Goal: Transaction & Acquisition: Purchase product/service

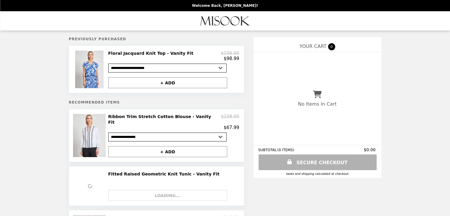
select select "**********"
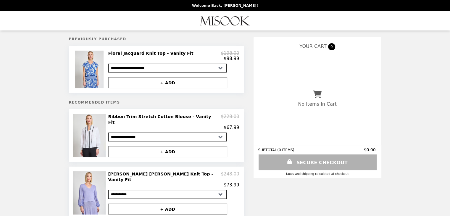
click at [178, 171] on h2 "[PERSON_NAME] [PERSON_NAME] Knit Top - Vanity Fit" at bounding box center [164, 176] width 113 height 11
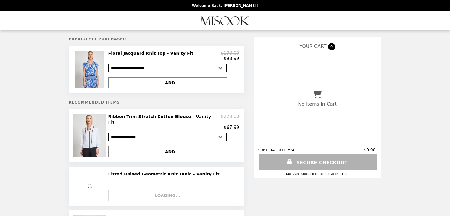
select select "**********"
